Goal: Navigation & Orientation: Find specific page/section

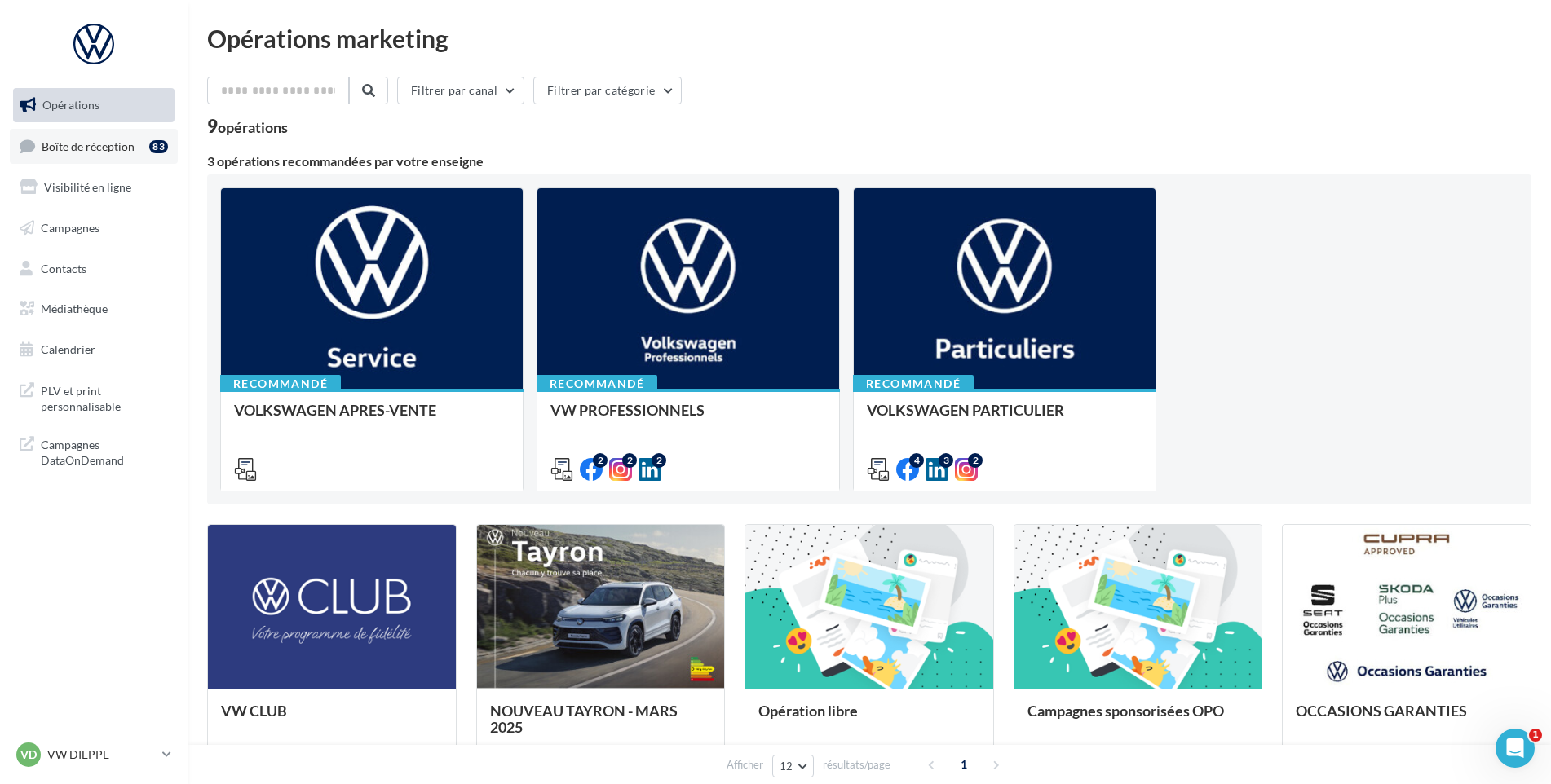
click at [95, 139] on span "Boîte de réception" at bounding box center [87, 145] width 93 height 14
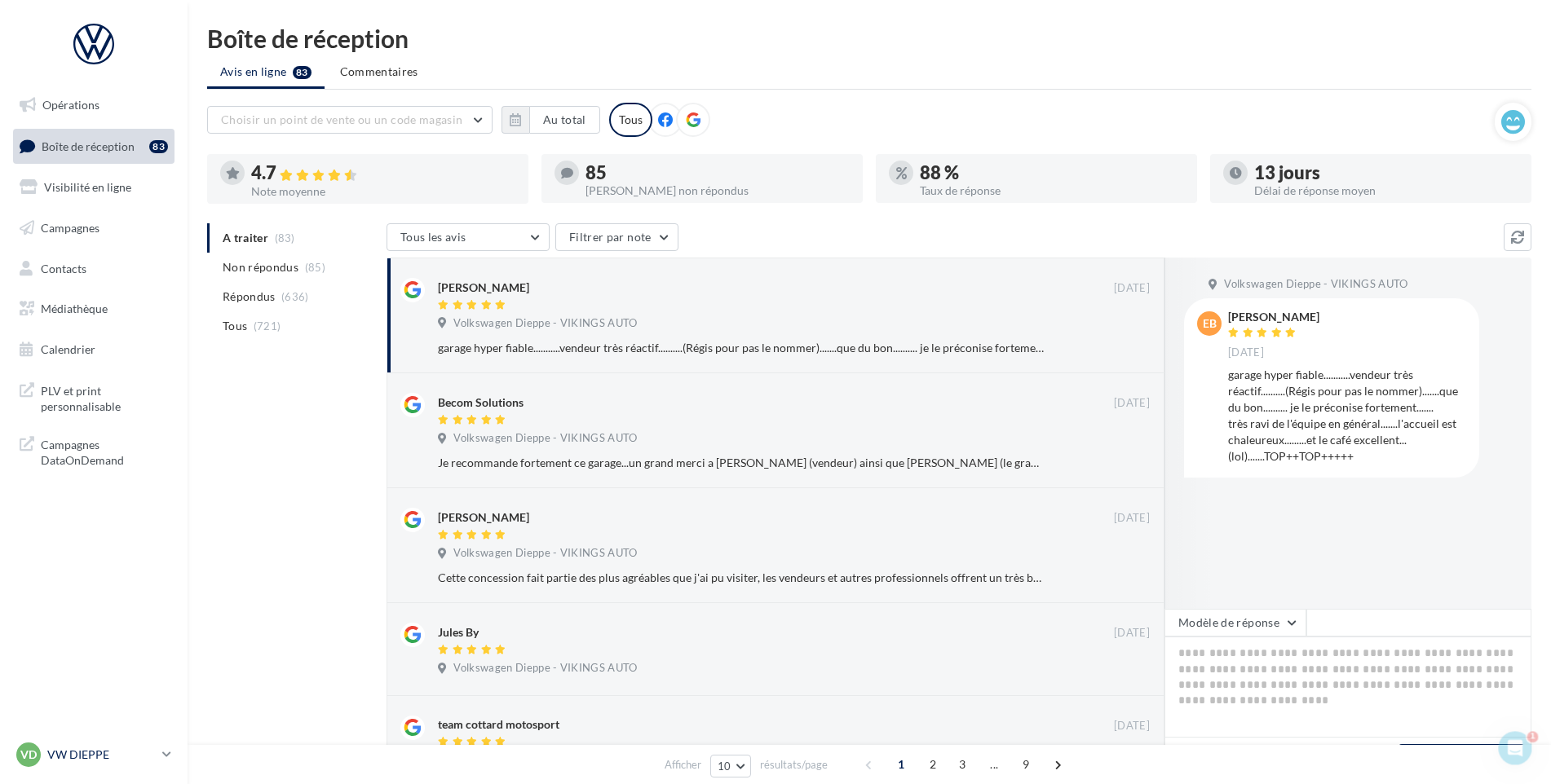
click at [165, 752] on icon at bounding box center [167, 754] width 9 height 14
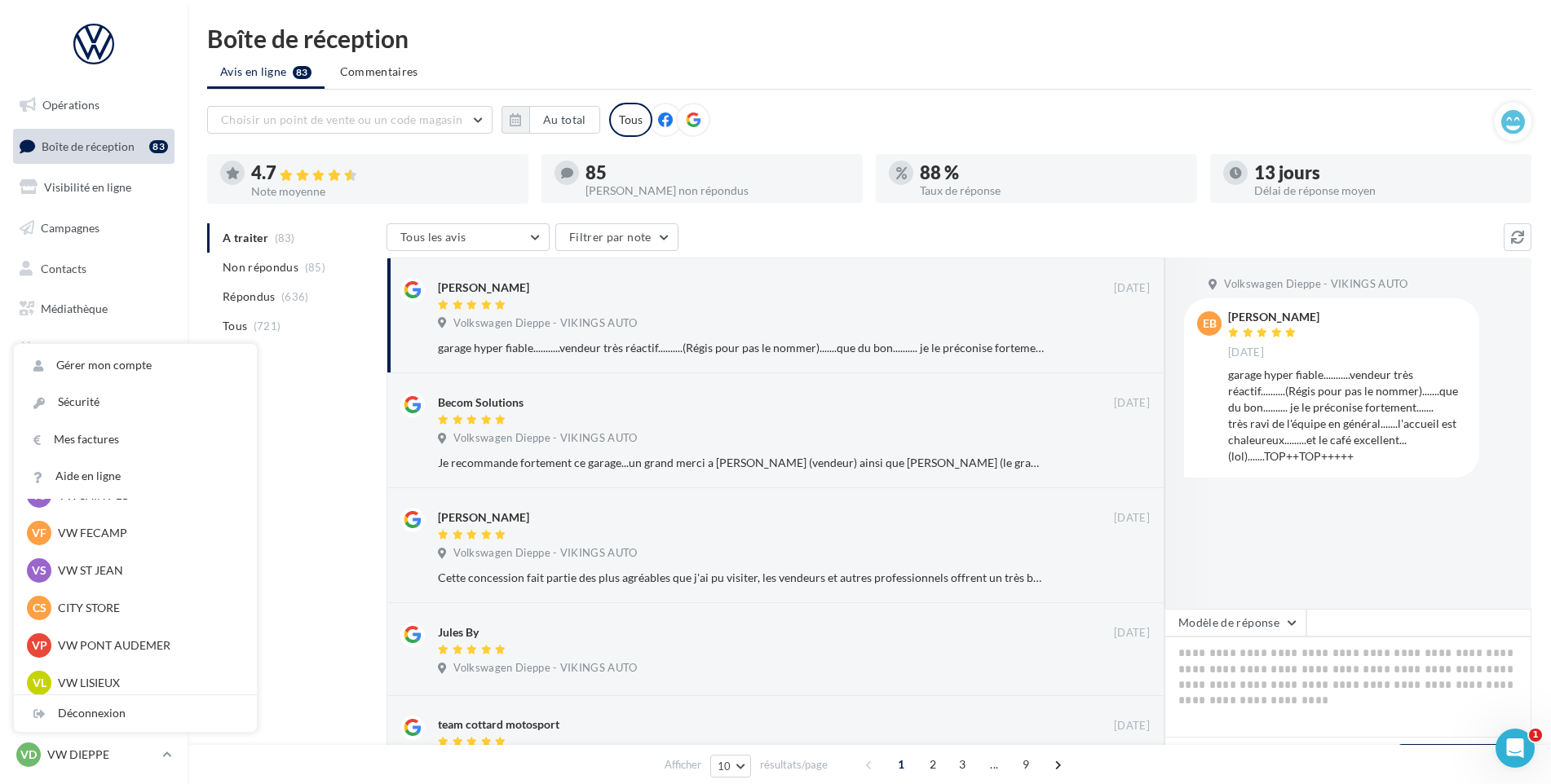
scroll to position [408, 0]
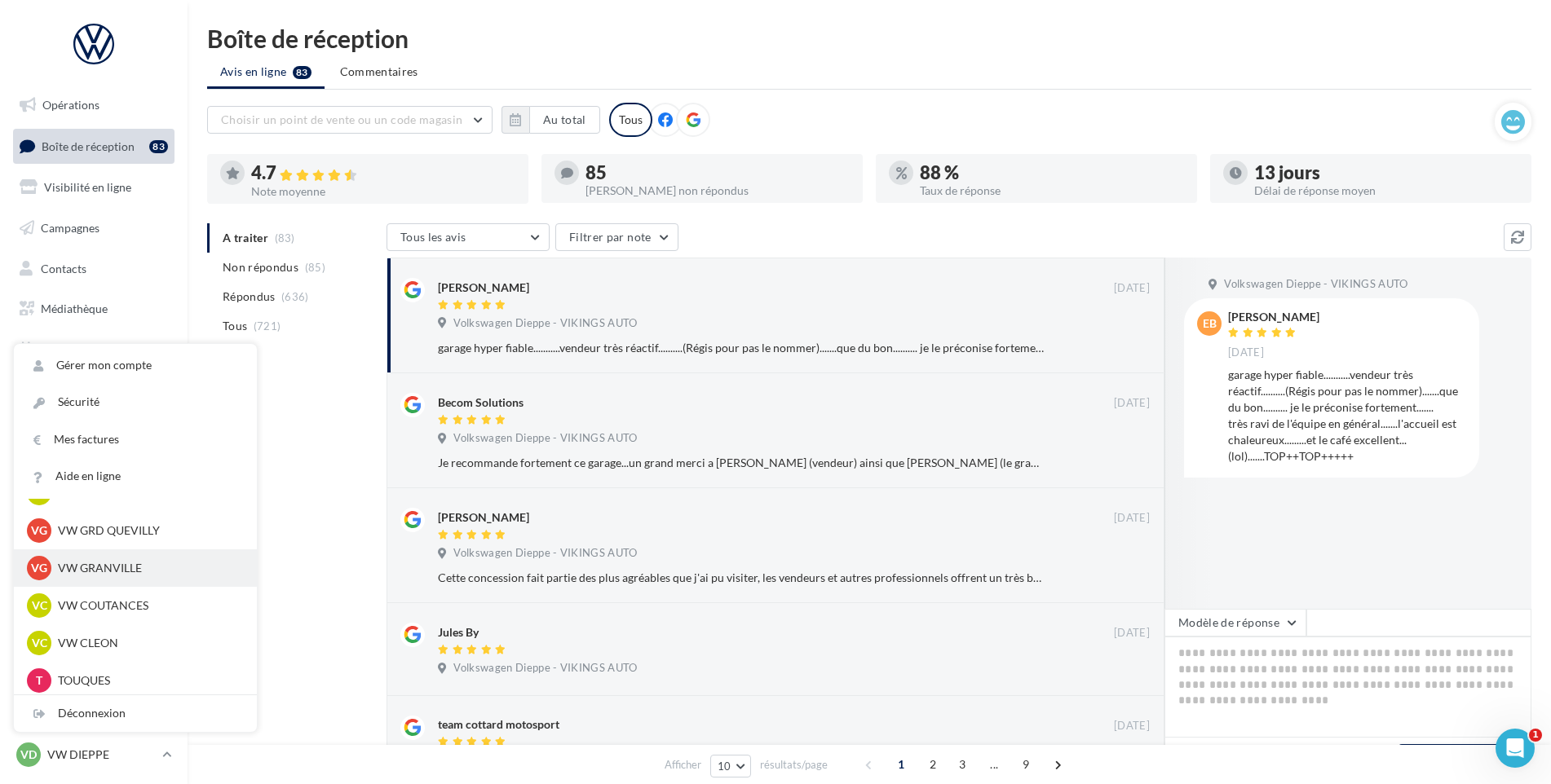
click at [147, 578] on div "VG VW GRANVILLE vw-gra-vau" at bounding box center [135, 568] width 217 height 25
